Goal: Use online tool/utility: Utilize a website feature to perform a specific function

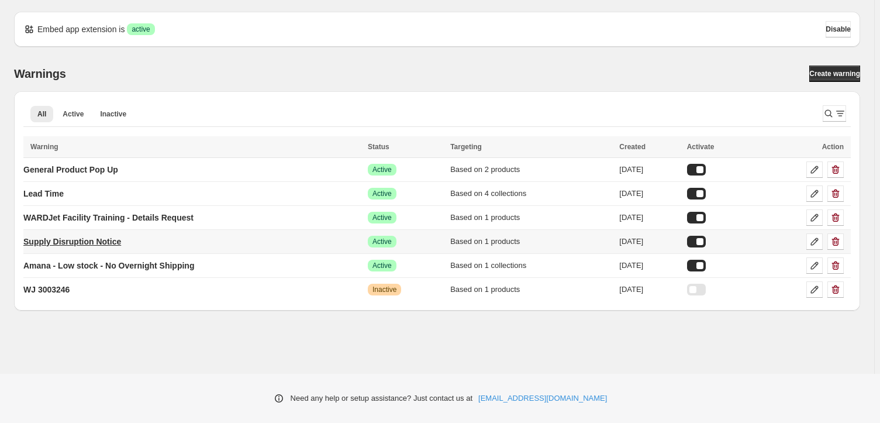
click at [61, 243] on p "Supply Disruption Notice" at bounding box center [72, 242] width 98 height 12
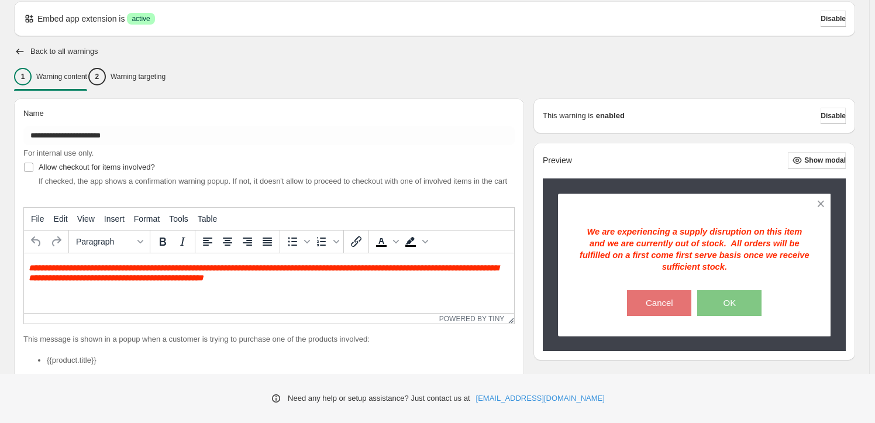
scroll to position [27, 0]
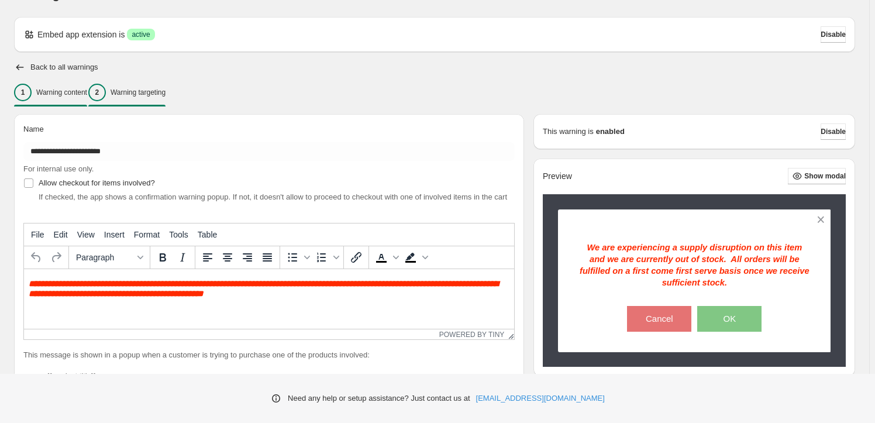
click at [152, 88] on p "Warning targeting" at bounding box center [138, 92] width 55 height 9
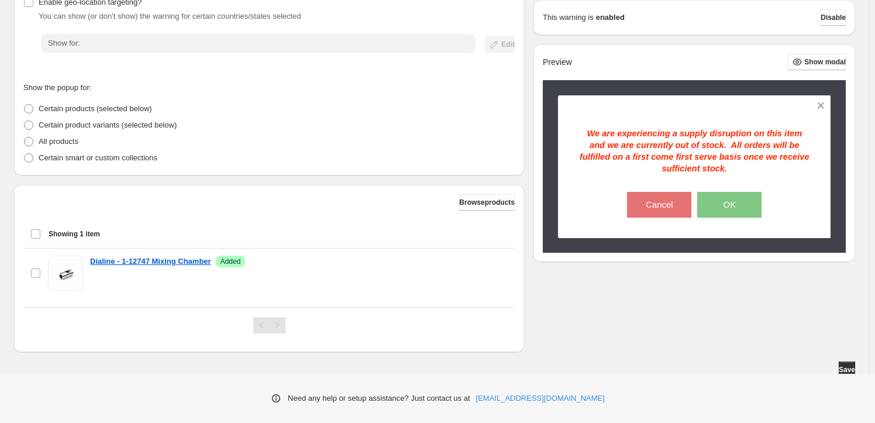
scroll to position [209, 0]
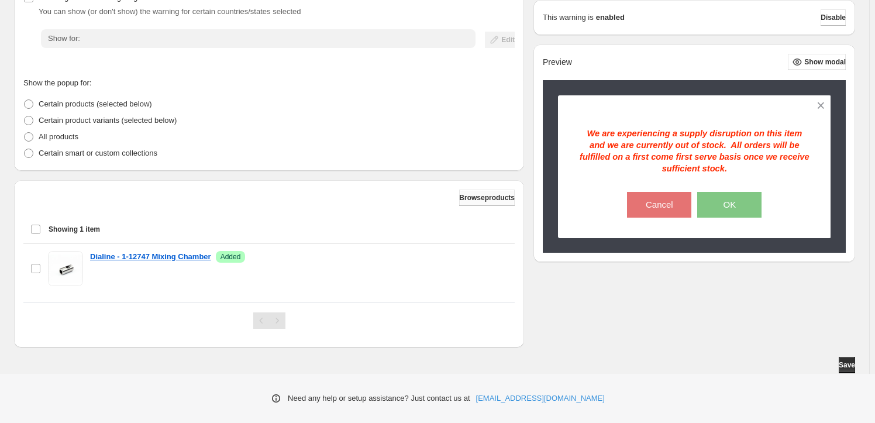
click at [480, 199] on span "Browse products" at bounding box center [487, 197] width 56 height 9
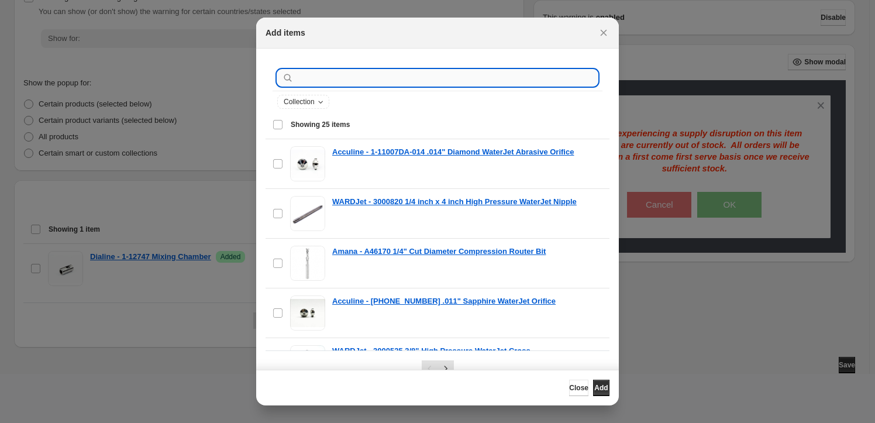
click at [333, 76] on input ":r1j:" at bounding box center [447, 78] width 302 height 16
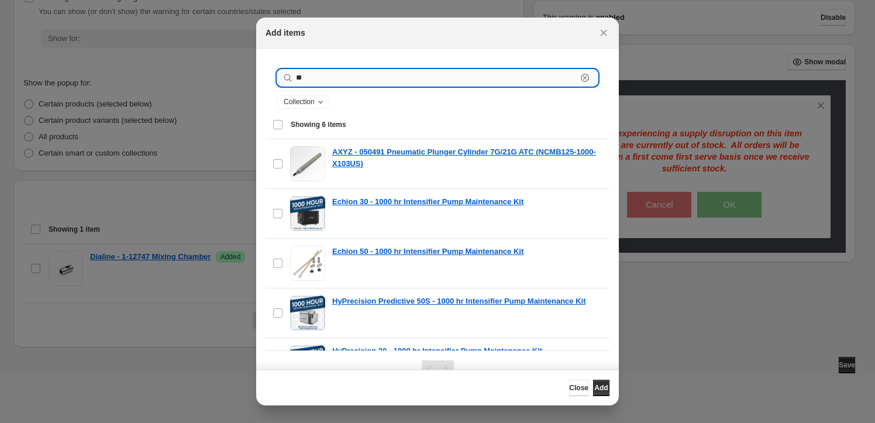
type input "*"
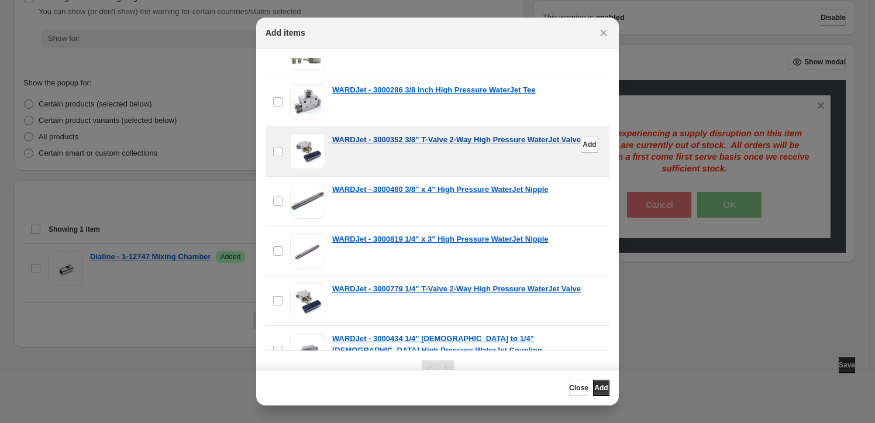
scroll to position [532, 0]
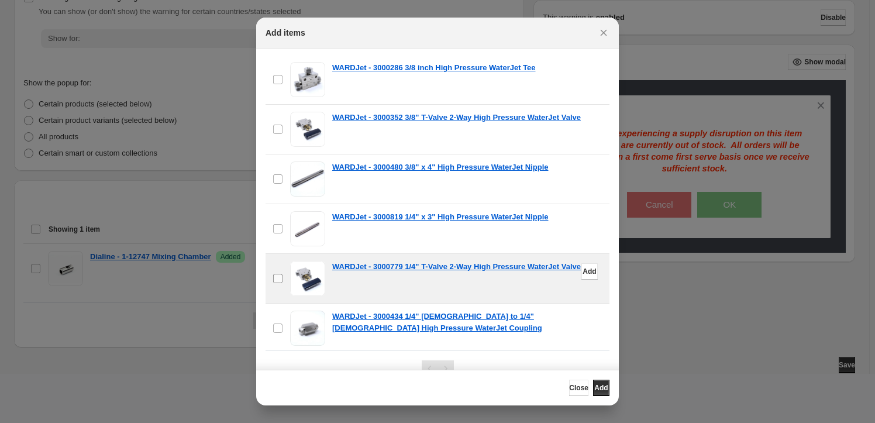
type input "*******"
click at [596, 386] on span "Add" at bounding box center [600, 387] width 13 height 9
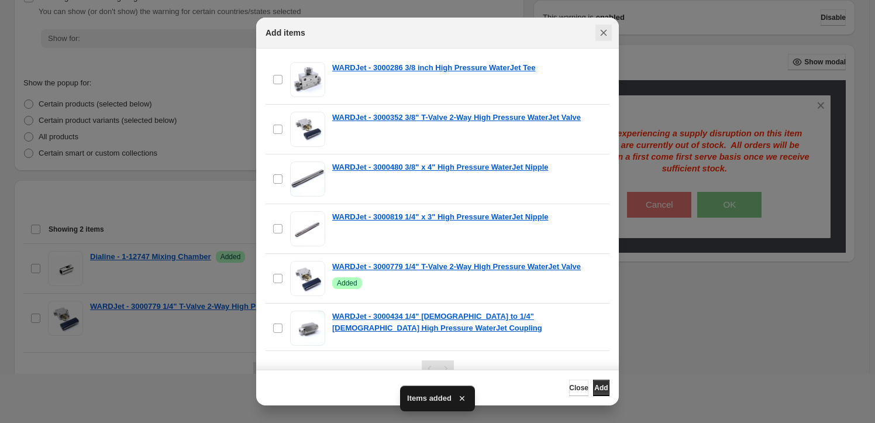
click at [604, 33] on icon "Close" at bounding box center [604, 33] width 6 height 6
